Goal: Check status: Check status

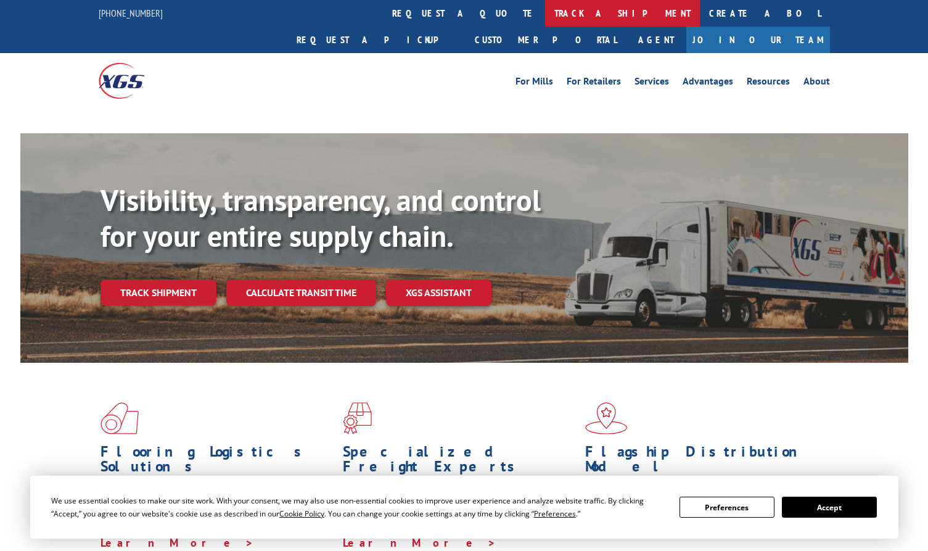
click at [545, 14] on link "track a shipment" at bounding box center [622, 13] width 155 height 27
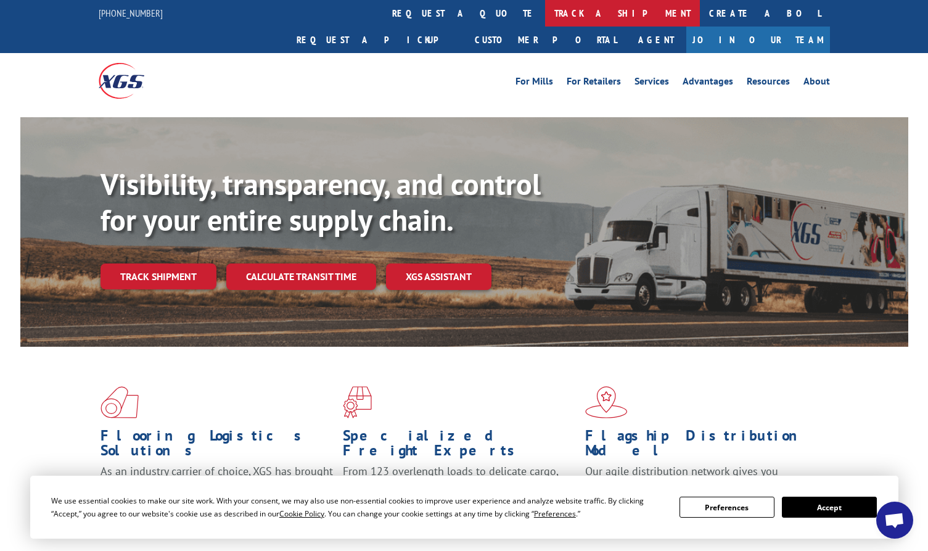
click at [545, 18] on link "track a shipment" at bounding box center [622, 13] width 155 height 27
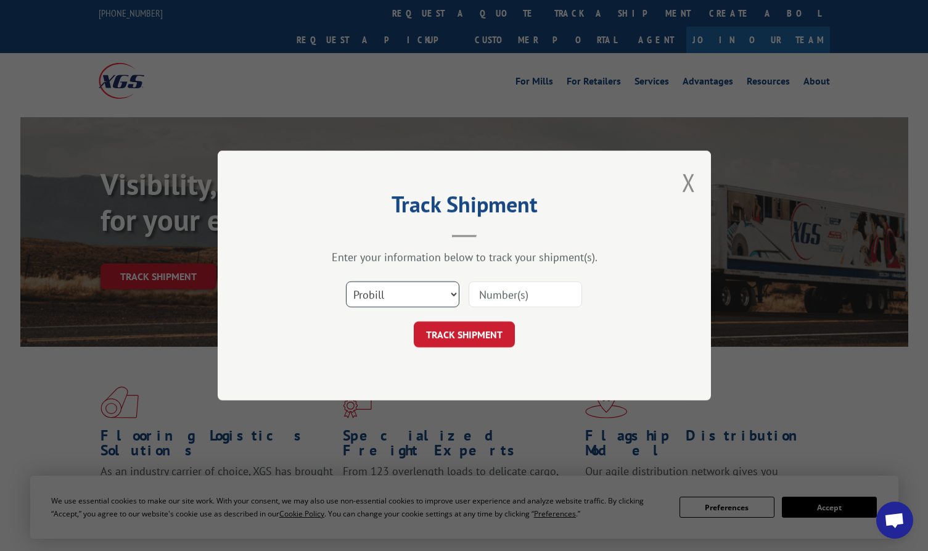
click at [408, 301] on select "Select category... Probill BOL PO" at bounding box center [403, 294] width 114 height 26
select select "po"
click at [346, 281] on select "Select category... Probill BOL PO" at bounding box center [403, 294] width 114 height 26
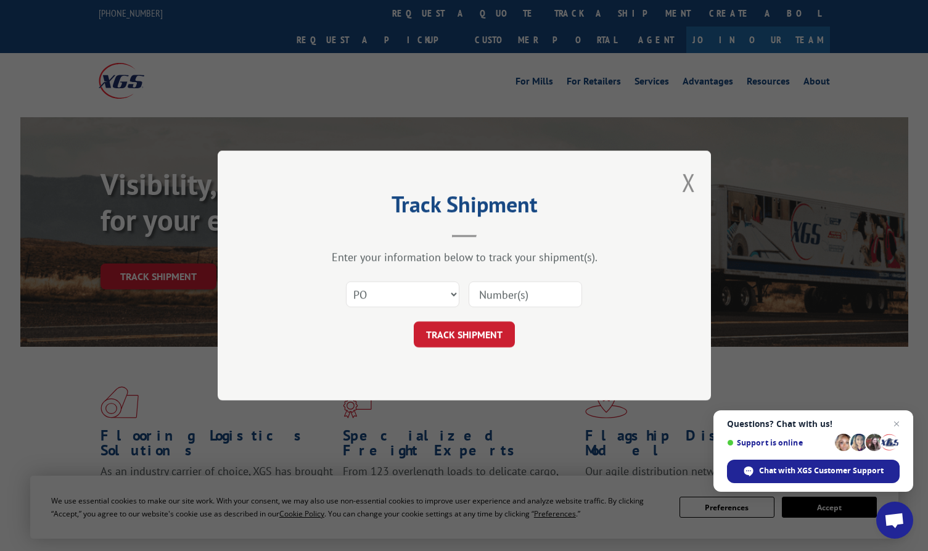
drag, startPoint x: 507, startPoint y: 287, endPoint x: 507, endPoint y: 294, distance: 6.8
click at [507, 287] on input at bounding box center [526, 294] width 114 height 26
paste input "295968615"
type input "295968615"
click at [461, 328] on button "TRACK SHIPMENT" at bounding box center [464, 334] width 101 height 26
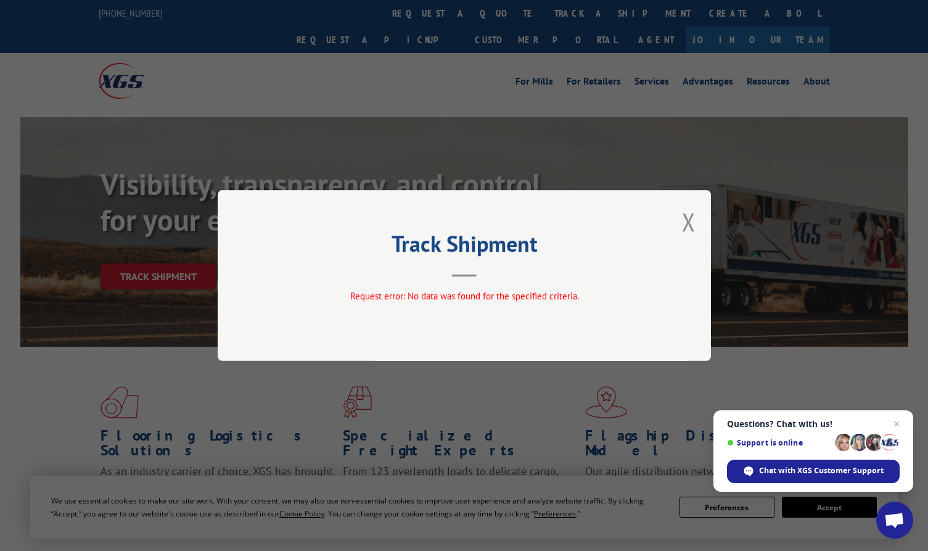
click at [680, 224] on div "Track Shipment Request error: No data was found for the specified criteria." at bounding box center [465, 275] width 494 height 171
click at [685, 222] on button "Close modal" at bounding box center [689, 221] width 14 height 33
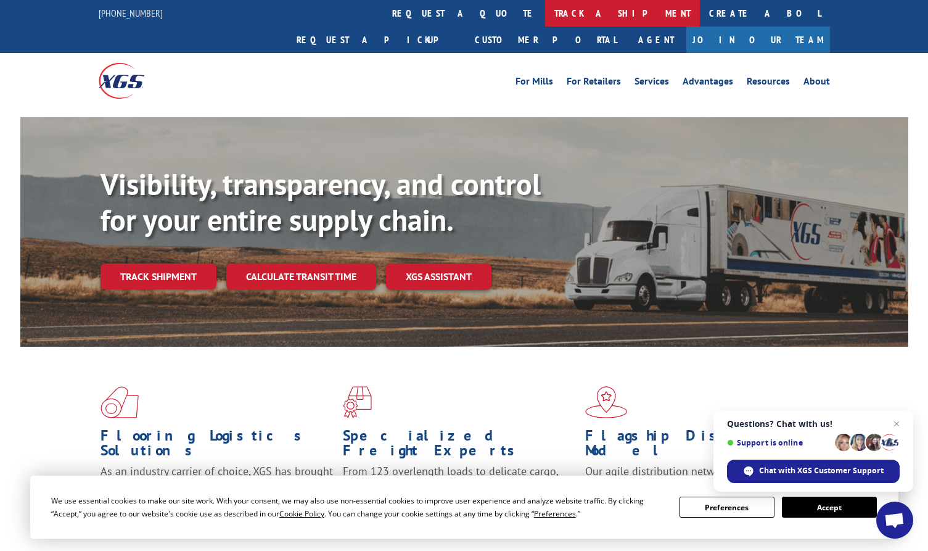
click at [545, 9] on link "track a shipment" at bounding box center [622, 13] width 155 height 27
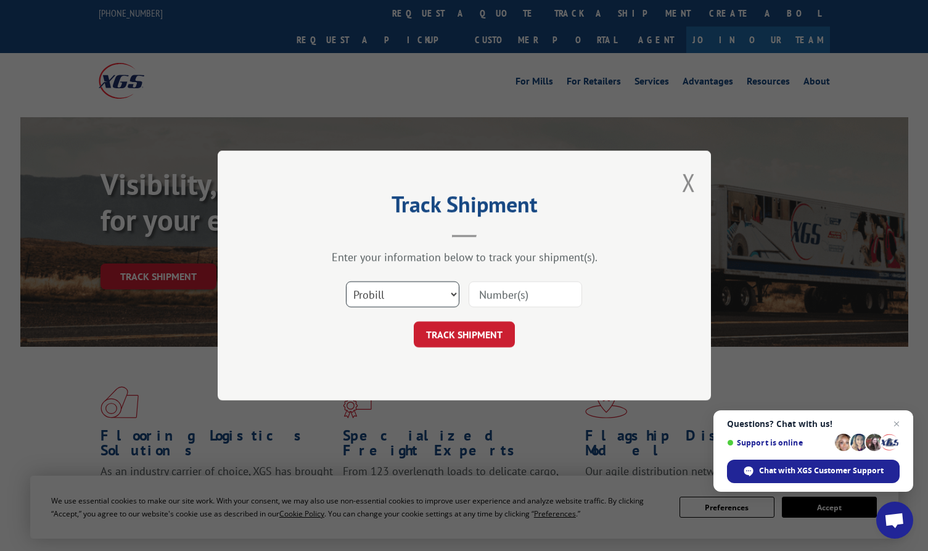
click at [423, 301] on select "Select category... Probill BOL PO" at bounding box center [403, 294] width 114 height 26
select select "po"
click at [346, 281] on select "Select category... Probill BOL PO" at bounding box center [403, 294] width 114 height 26
click at [497, 300] on input at bounding box center [526, 294] width 114 height 26
paste input "295951762"
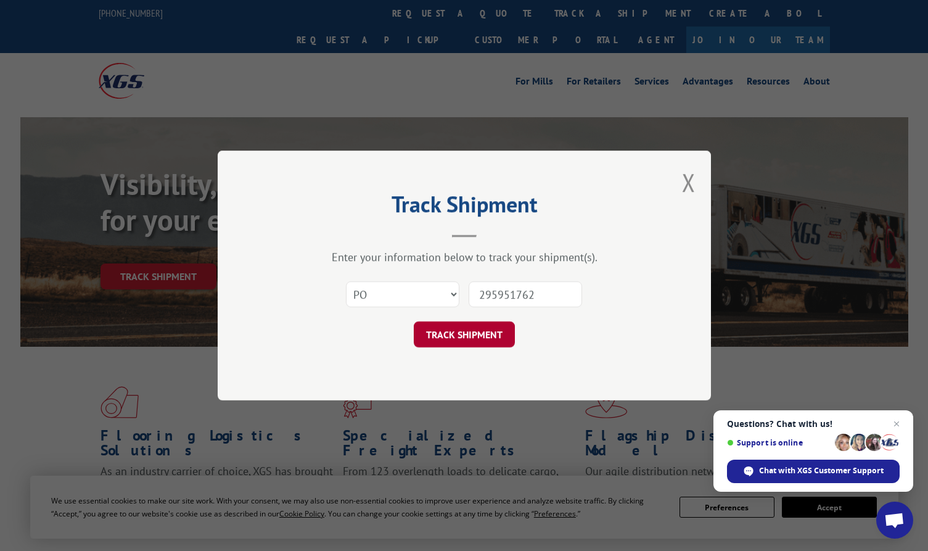
type input "295951762"
click at [477, 333] on button "TRACK SHIPMENT" at bounding box center [464, 334] width 101 height 26
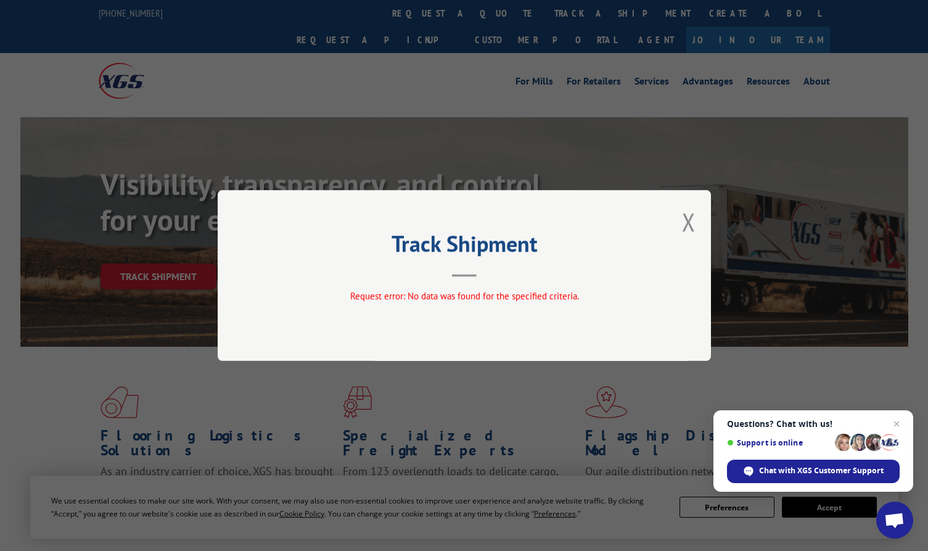
click at [697, 219] on div "Track Shipment Request error: No data was found for the specified criteria." at bounding box center [465, 275] width 494 height 171
